Goal: Information Seeking & Learning: Learn about a topic

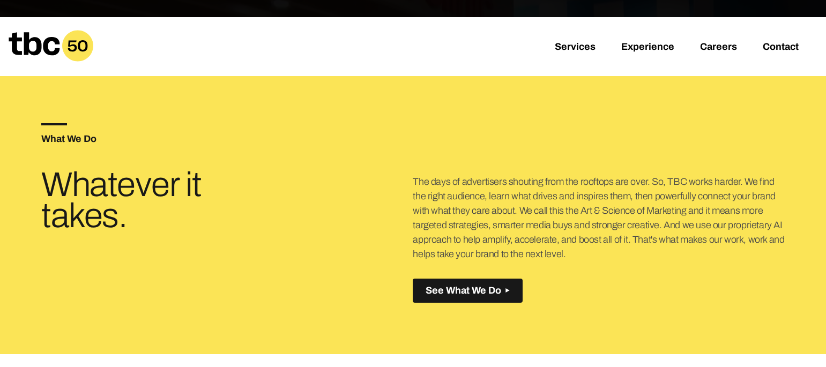
scroll to position [311, 0]
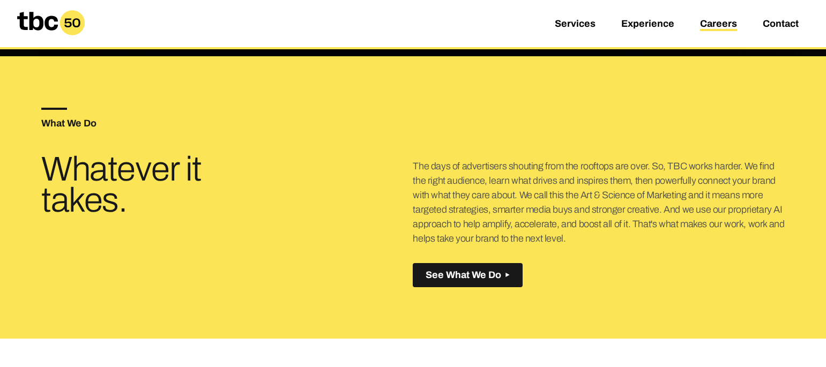
click at [719, 24] on link "Careers" at bounding box center [718, 24] width 37 height 13
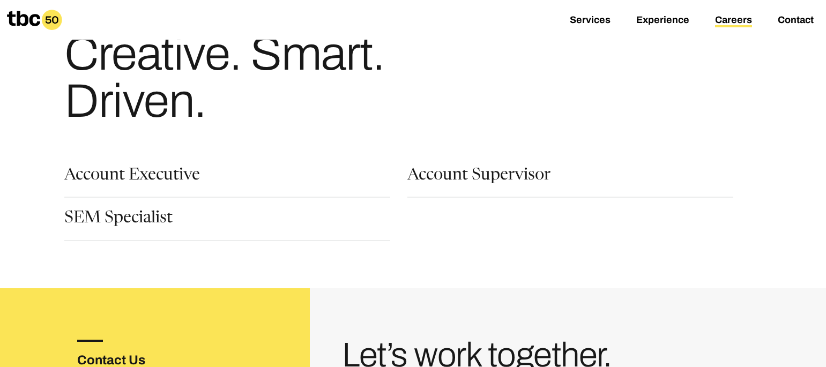
scroll to position [56, 0]
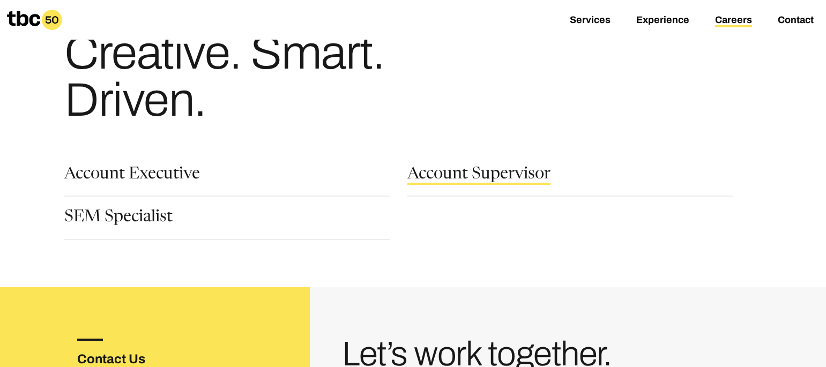
click at [461, 182] on link "Account Supervisor" at bounding box center [478, 176] width 143 height 18
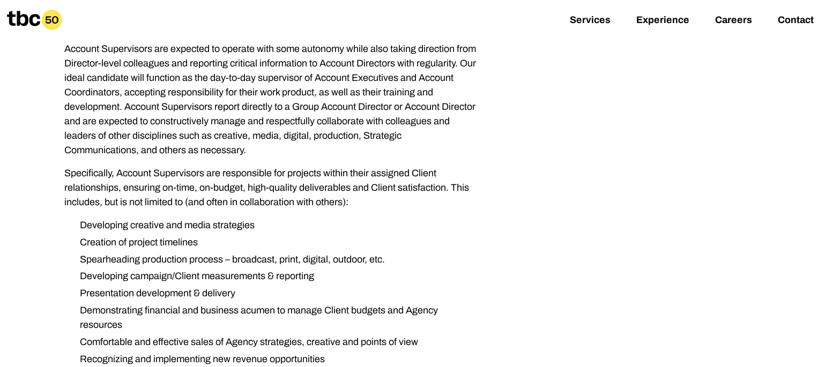
scroll to position [258, 0]
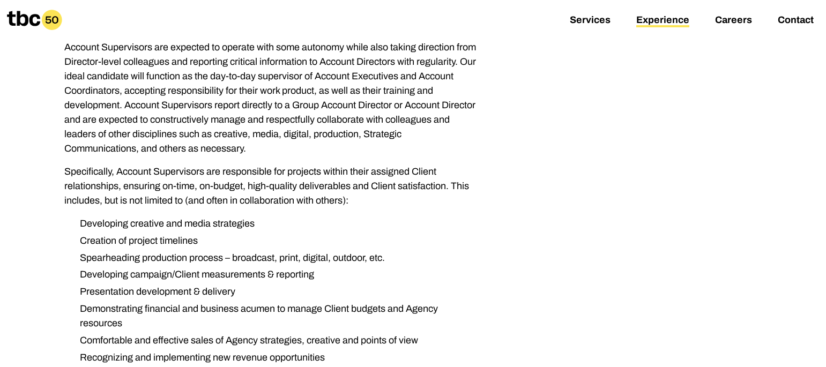
click at [658, 22] on link "Experience" at bounding box center [662, 20] width 53 height 13
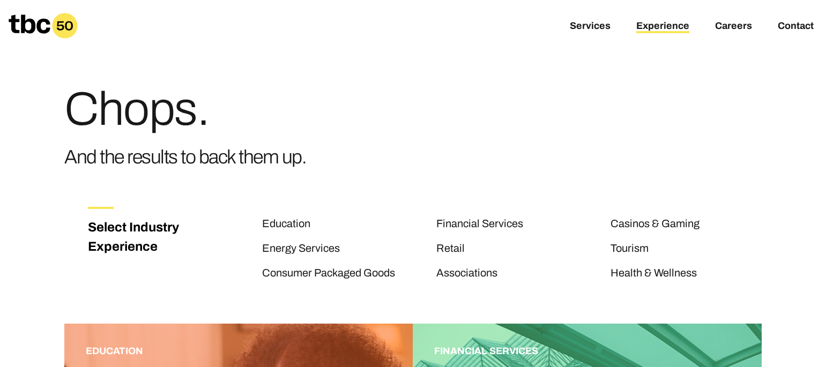
click at [36, 27] on icon at bounding box center [43, 26] width 69 height 26
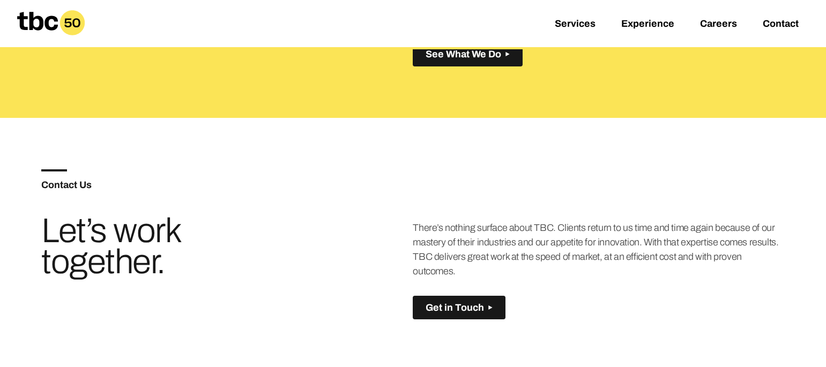
scroll to position [535, 0]
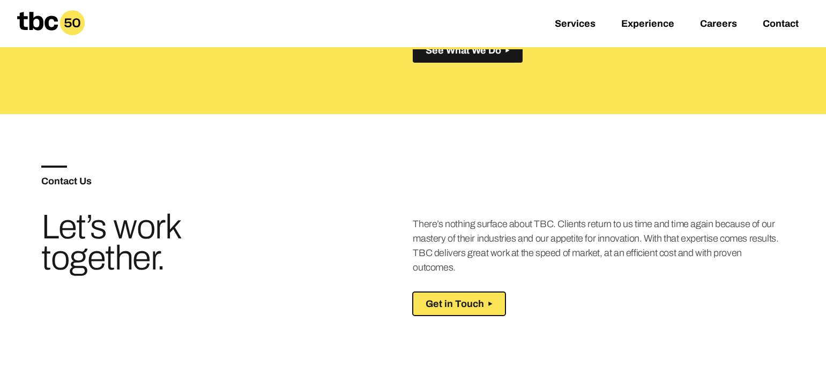
click at [495, 292] on button "Get in Touch Created with Sketch." at bounding box center [459, 304] width 93 height 24
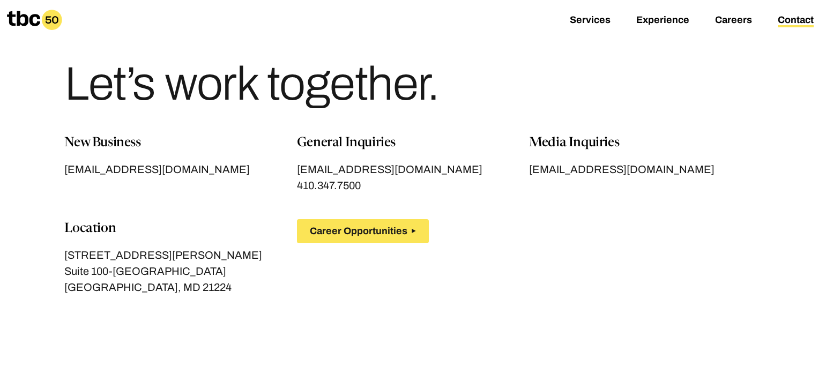
scroll to position [26, 0]
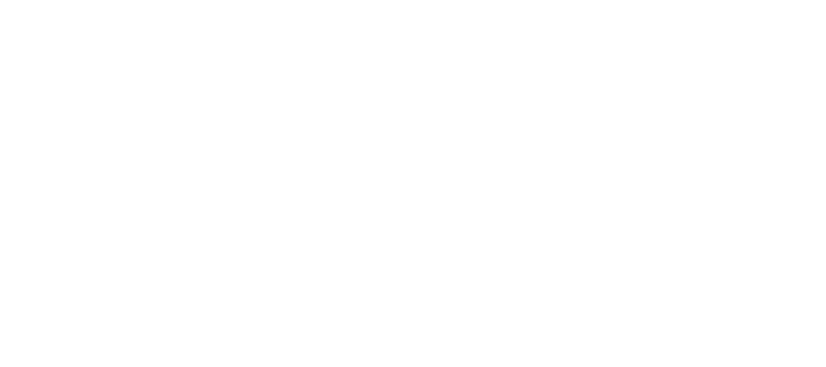
scroll to position [49, 0]
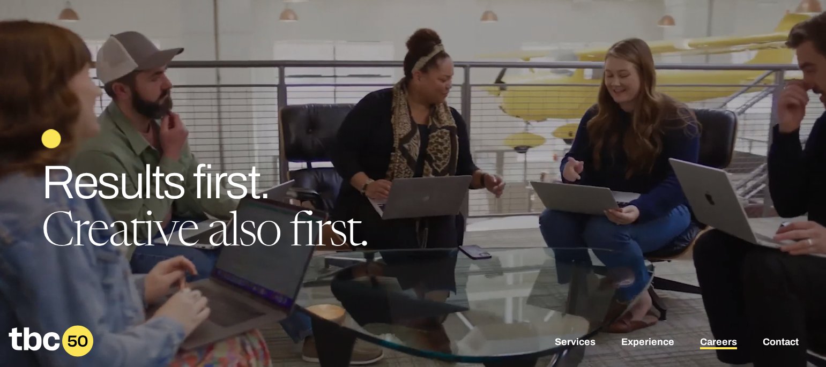
click at [712, 342] on link "Careers" at bounding box center [718, 343] width 37 height 13
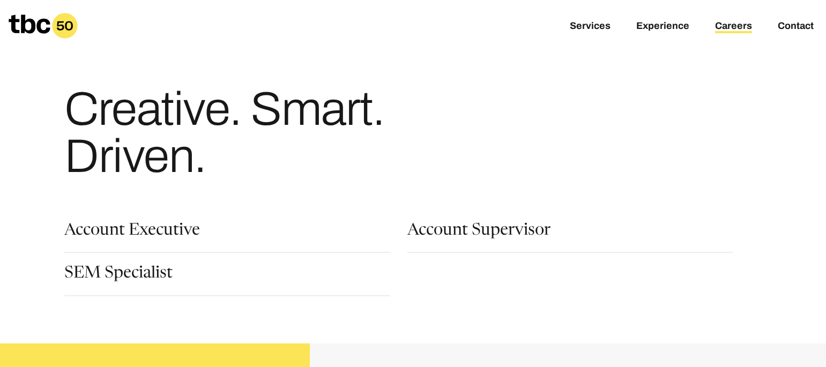
click at [23, 21] on icon at bounding box center [29, 23] width 41 height 19
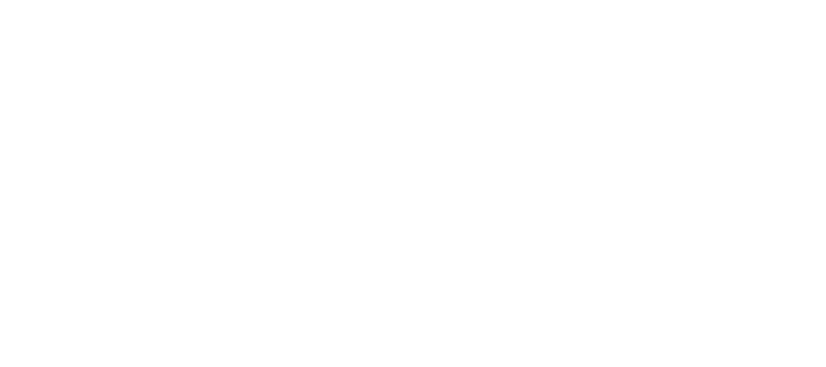
scroll to position [49, 0]
